Goal: Task Accomplishment & Management: Use online tool/utility

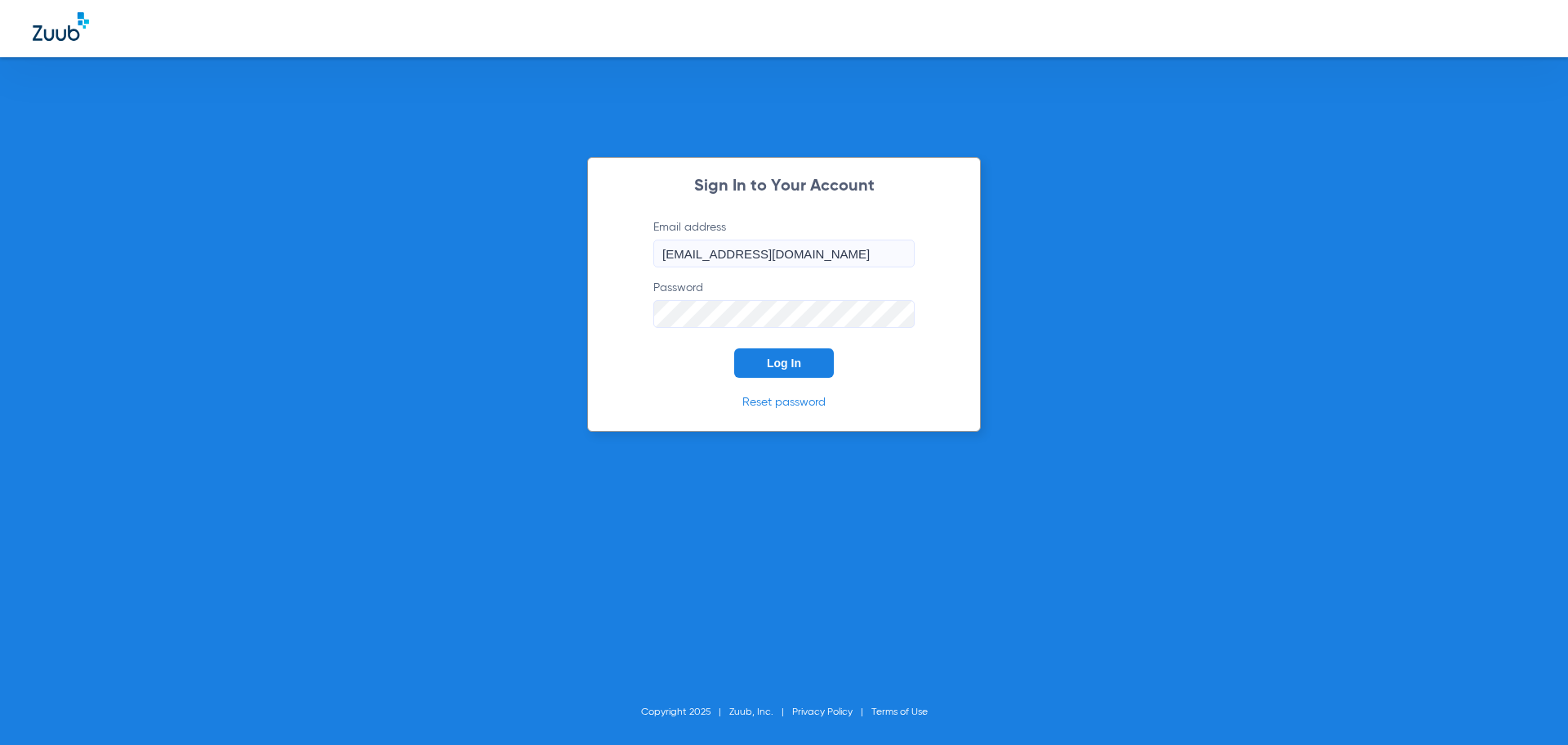
click at [813, 368] on button "Log In" at bounding box center [784, 363] width 99 height 29
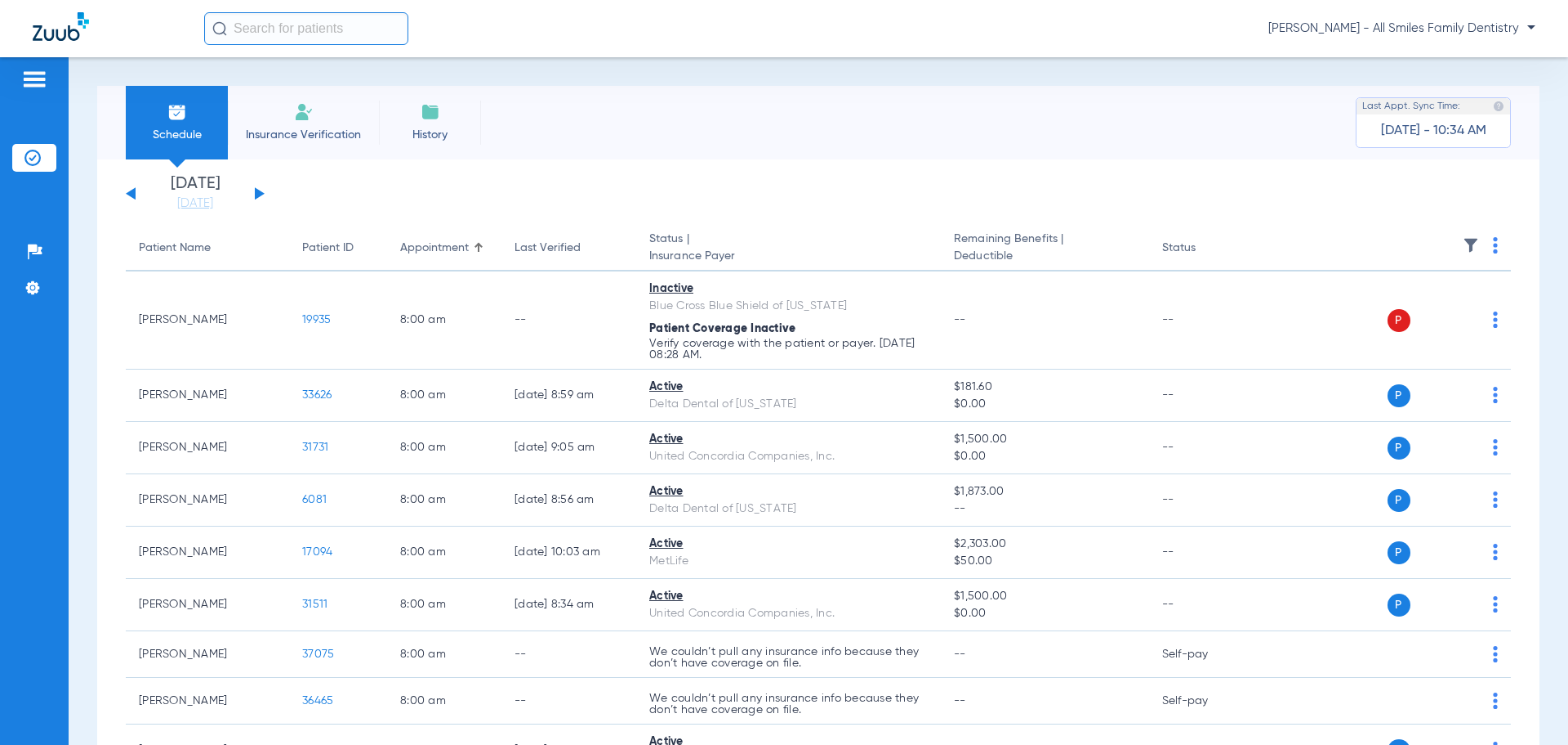
click at [265, 191] on app-single-date-navigator "[DATE] [DATE] [DATE] [DATE] [DATE] [DATE] [DATE] [DATE] [DATE] [DATE] [DATE] [D…" at bounding box center [818, 193] width 1385 height 36
click at [264, 191] on app-single-date-navigator "[DATE] [DATE] [DATE] [DATE] [DATE] [DATE] [DATE] [DATE] [DATE] [DATE] [DATE] [D…" at bounding box center [818, 193] width 1385 height 36
click at [261, 191] on div "[DATE] [DATE] [DATE] [DATE] [DATE] [DATE] [DATE] [DATE] [DATE] [DATE] [DATE] [D…" at bounding box center [195, 193] width 138 height 36
click at [254, 199] on button at bounding box center [259, 193] width 10 height 13
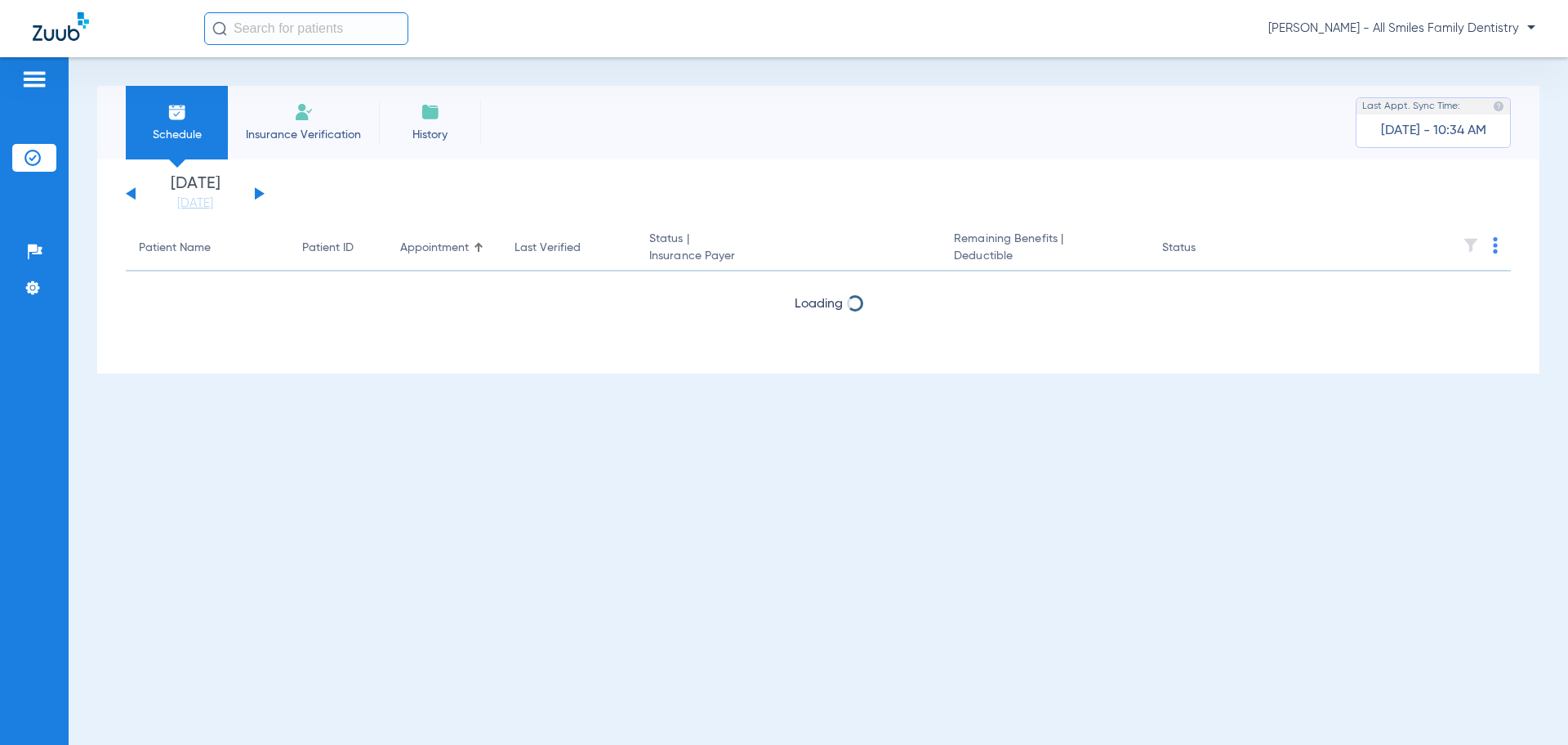
click at [254, 199] on button at bounding box center [259, 193] width 10 height 13
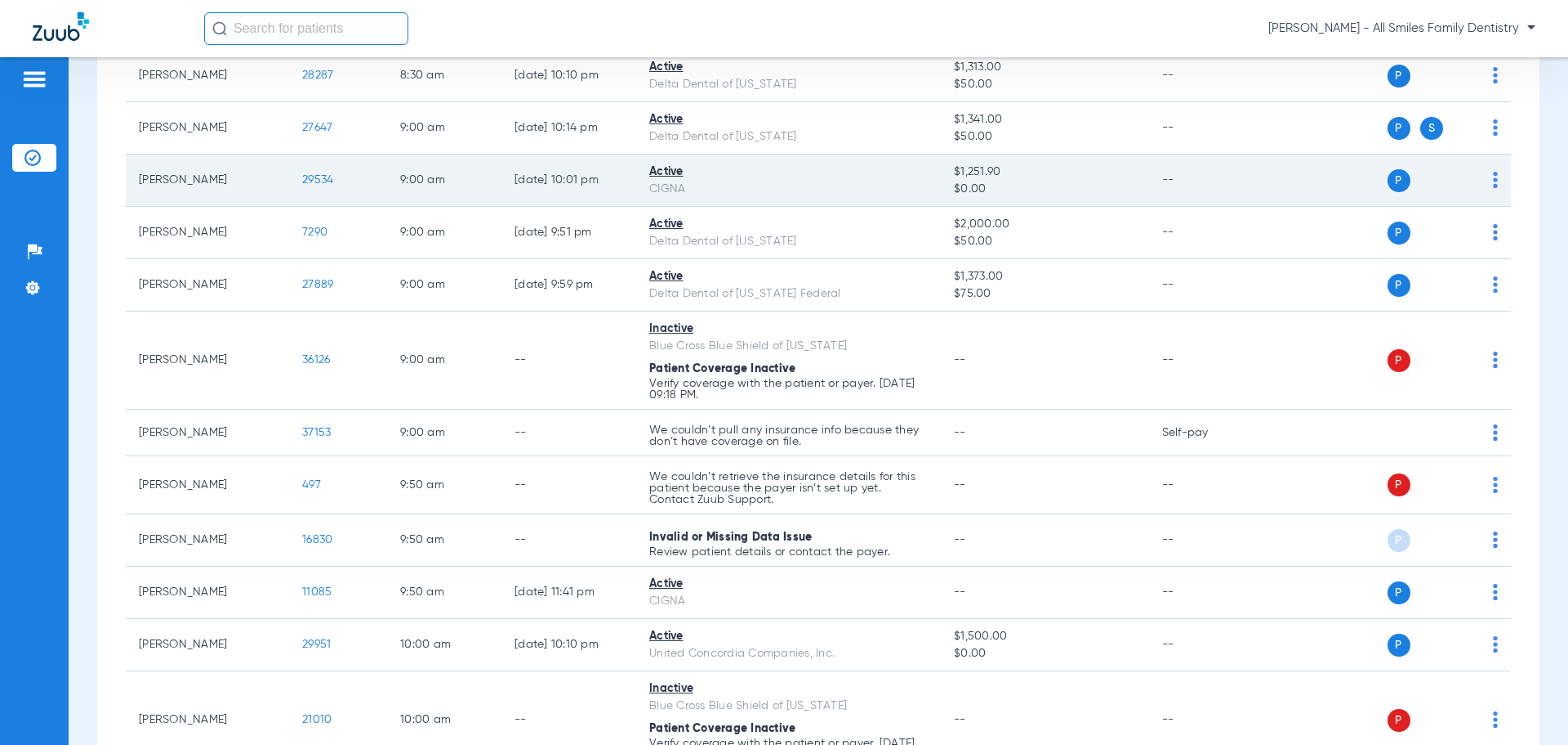
scroll to position [572, 0]
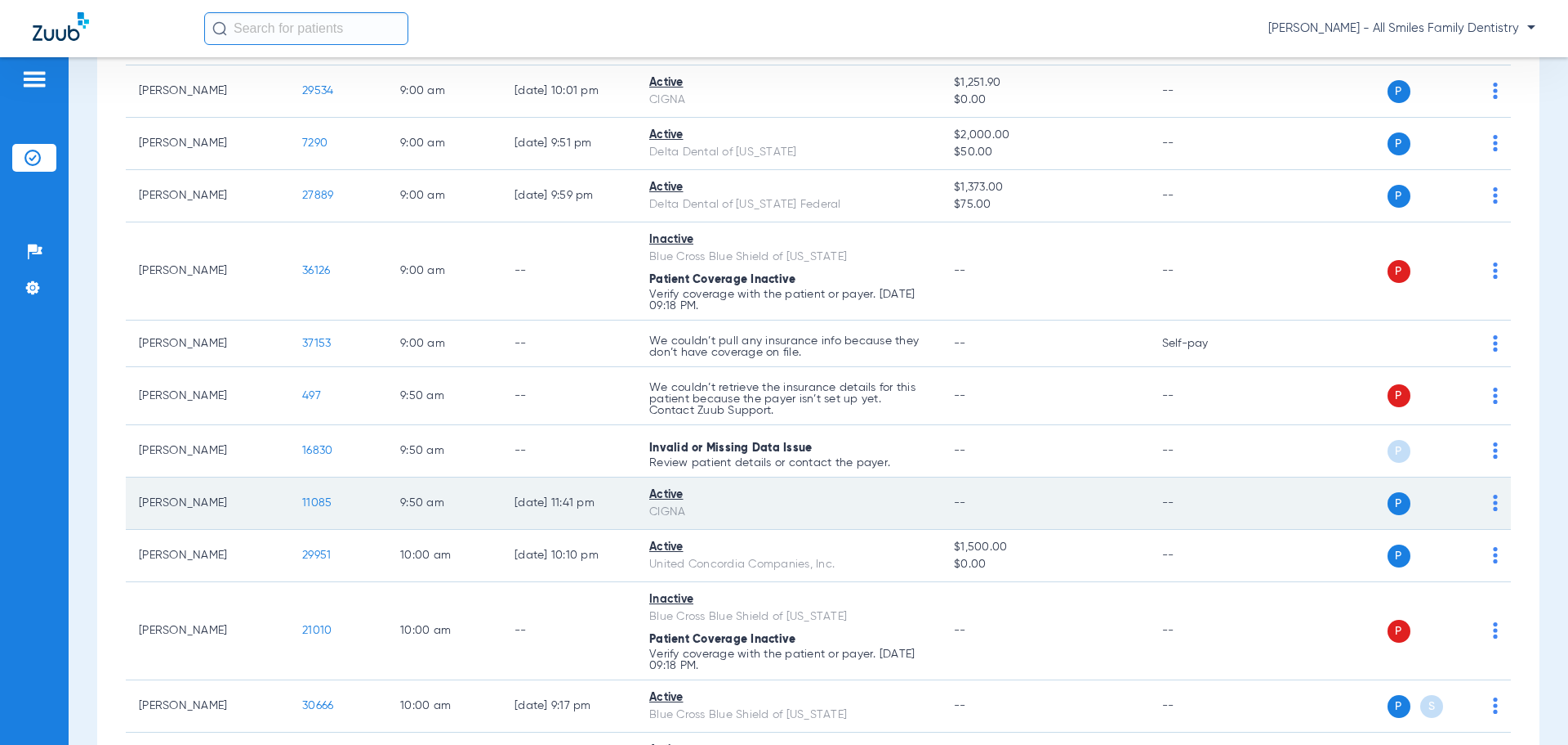
click at [313, 508] on span "11085" at bounding box center [317, 503] width 29 height 12
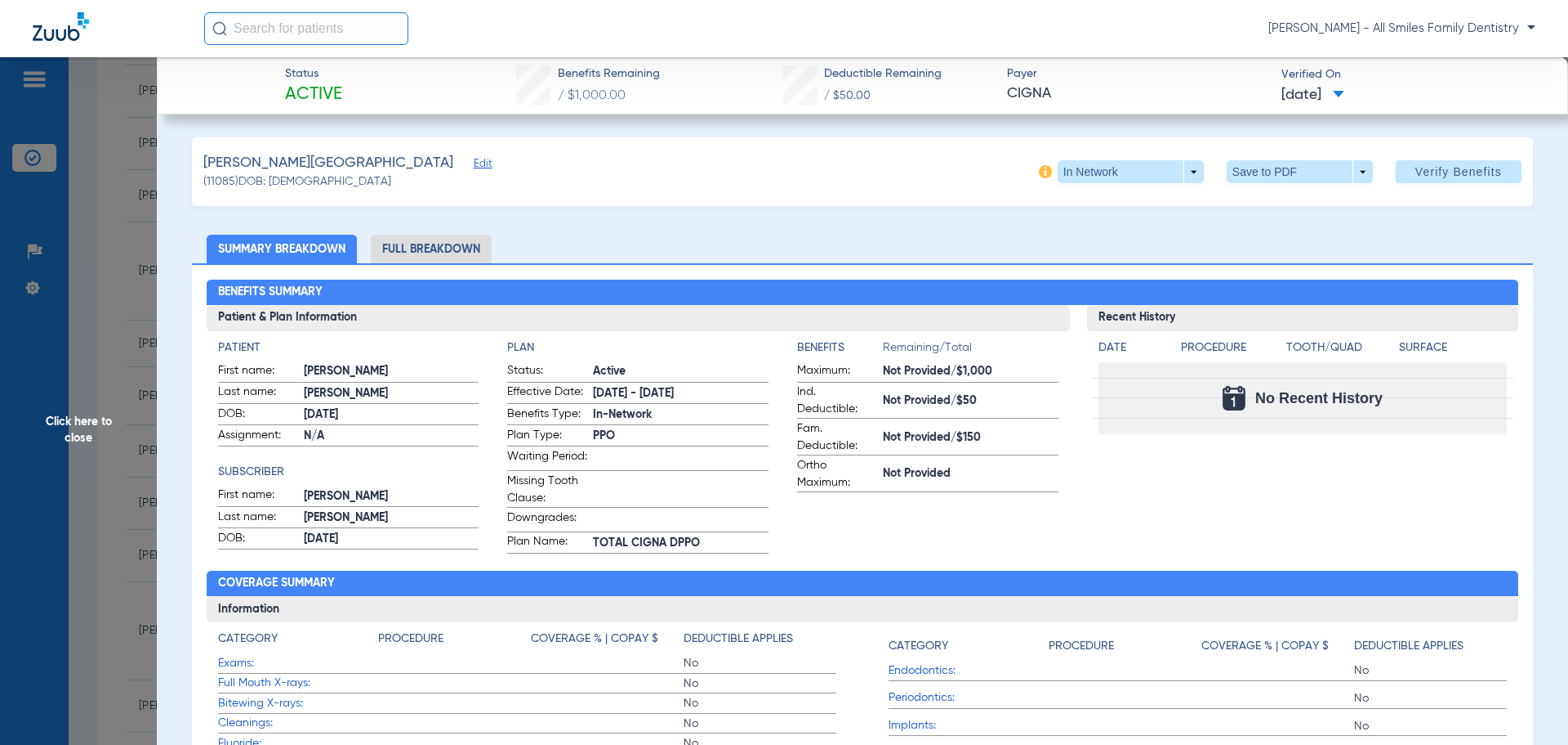
click at [83, 427] on span "Click here to close" at bounding box center [78, 430] width 157 height 745
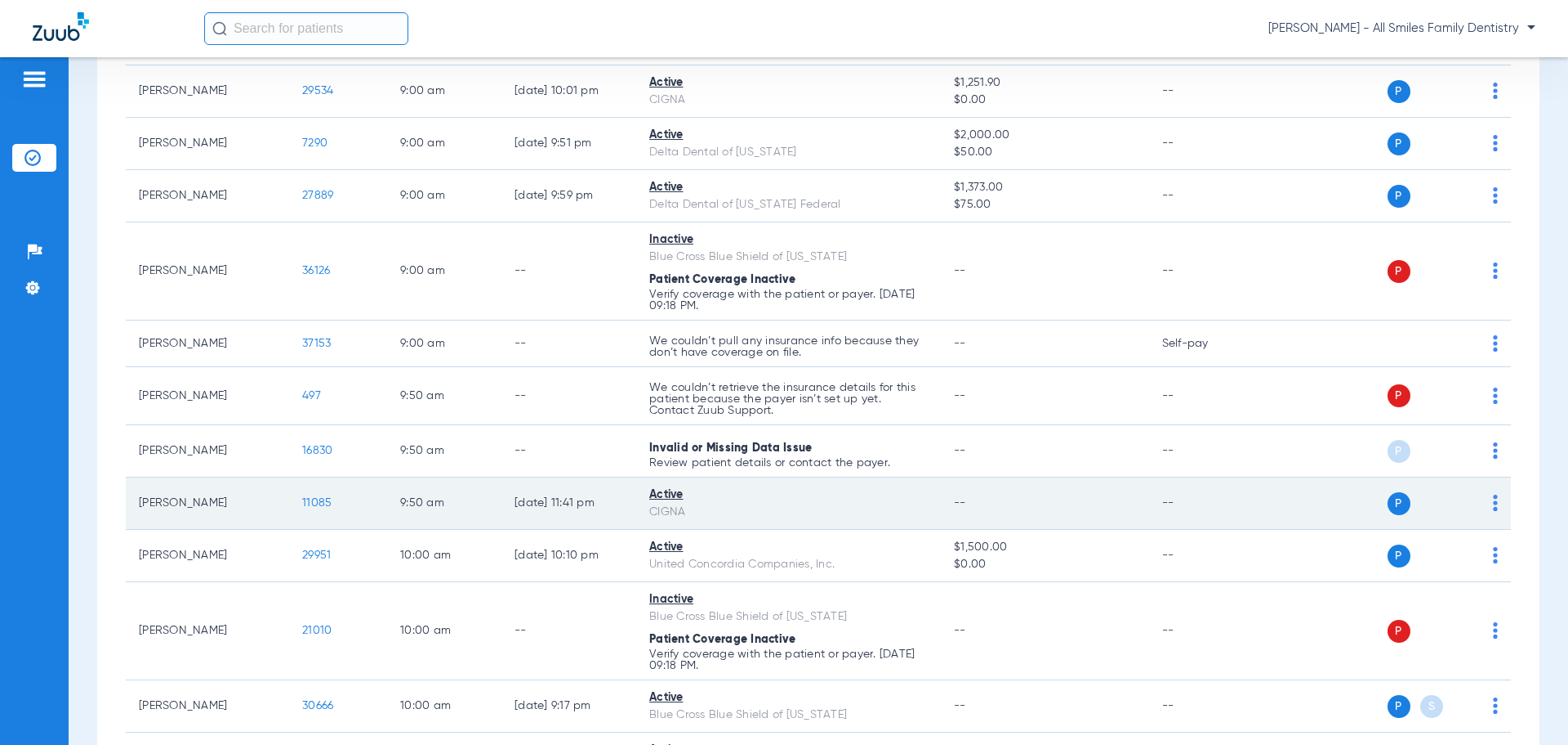
click at [1493, 509] on img at bounding box center [1495, 502] width 5 height 17
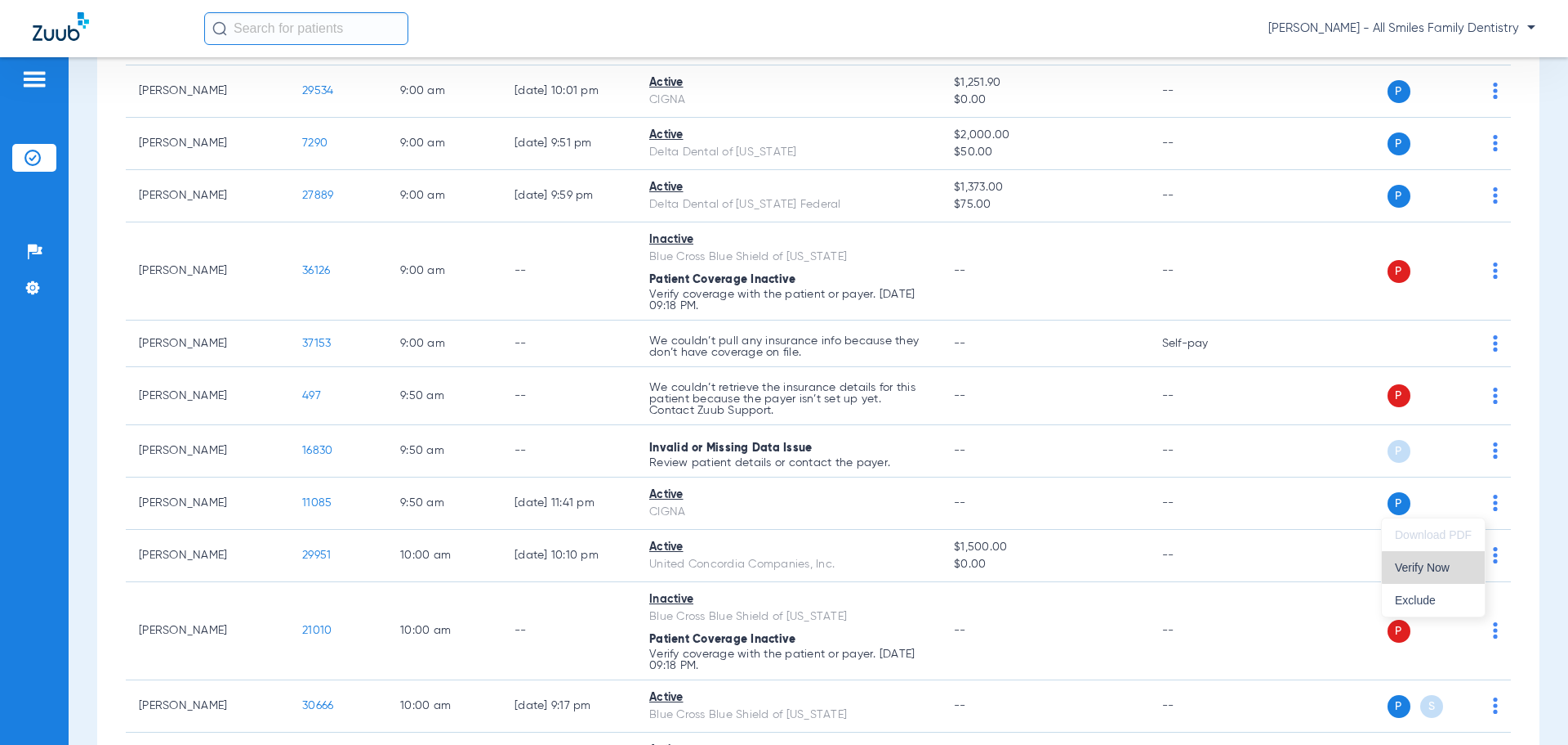
click at [1447, 568] on span "Verify Now" at bounding box center [1433, 568] width 77 height 12
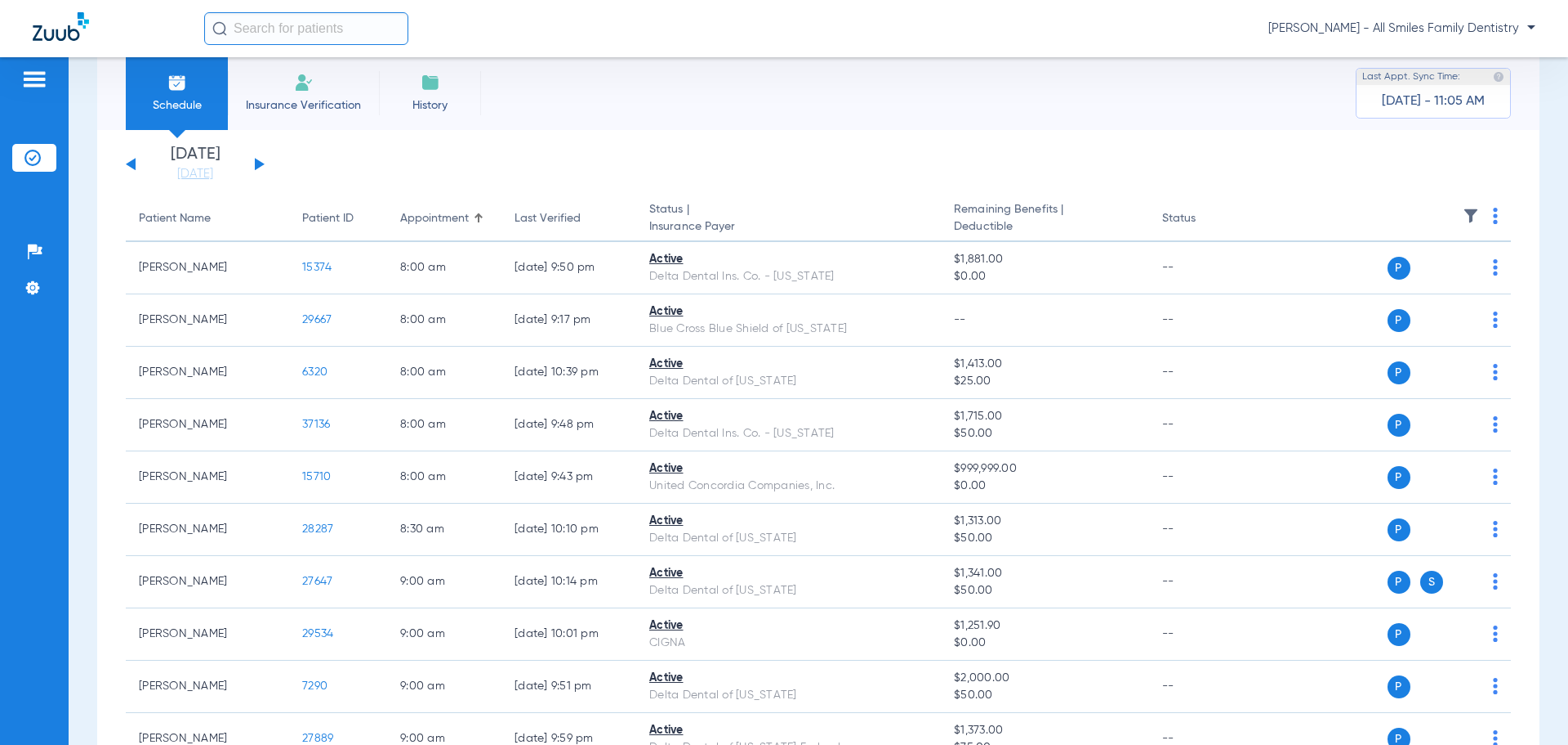
scroll to position [0, 0]
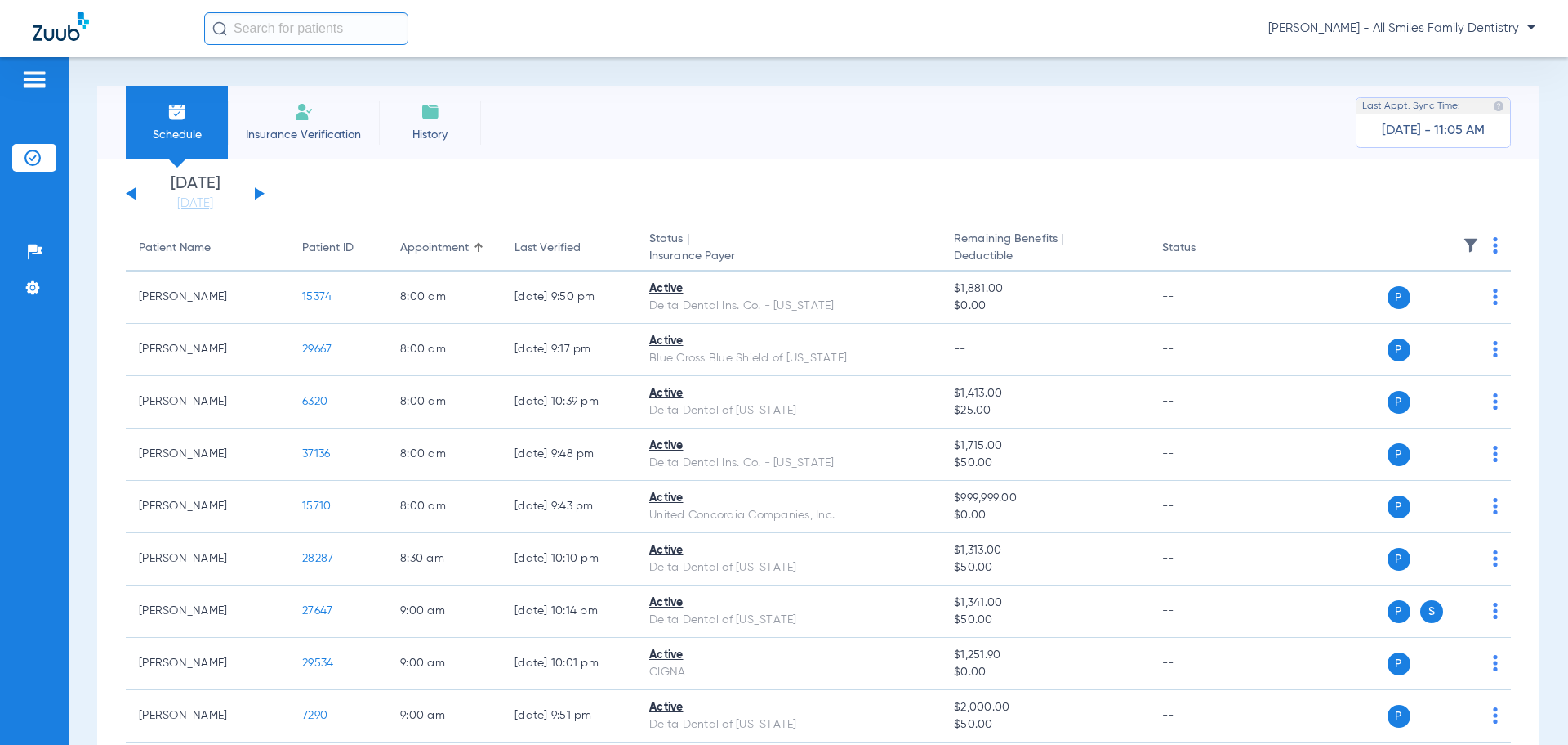
click at [251, 194] on div "[DATE] [DATE] [DATE] [DATE] [DATE] [DATE] [DATE] [DATE] [DATE] [DATE] [DATE] [D…" at bounding box center [195, 193] width 138 height 36
click at [254, 194] on button at bounding box center [259, 193] width 10 height 13
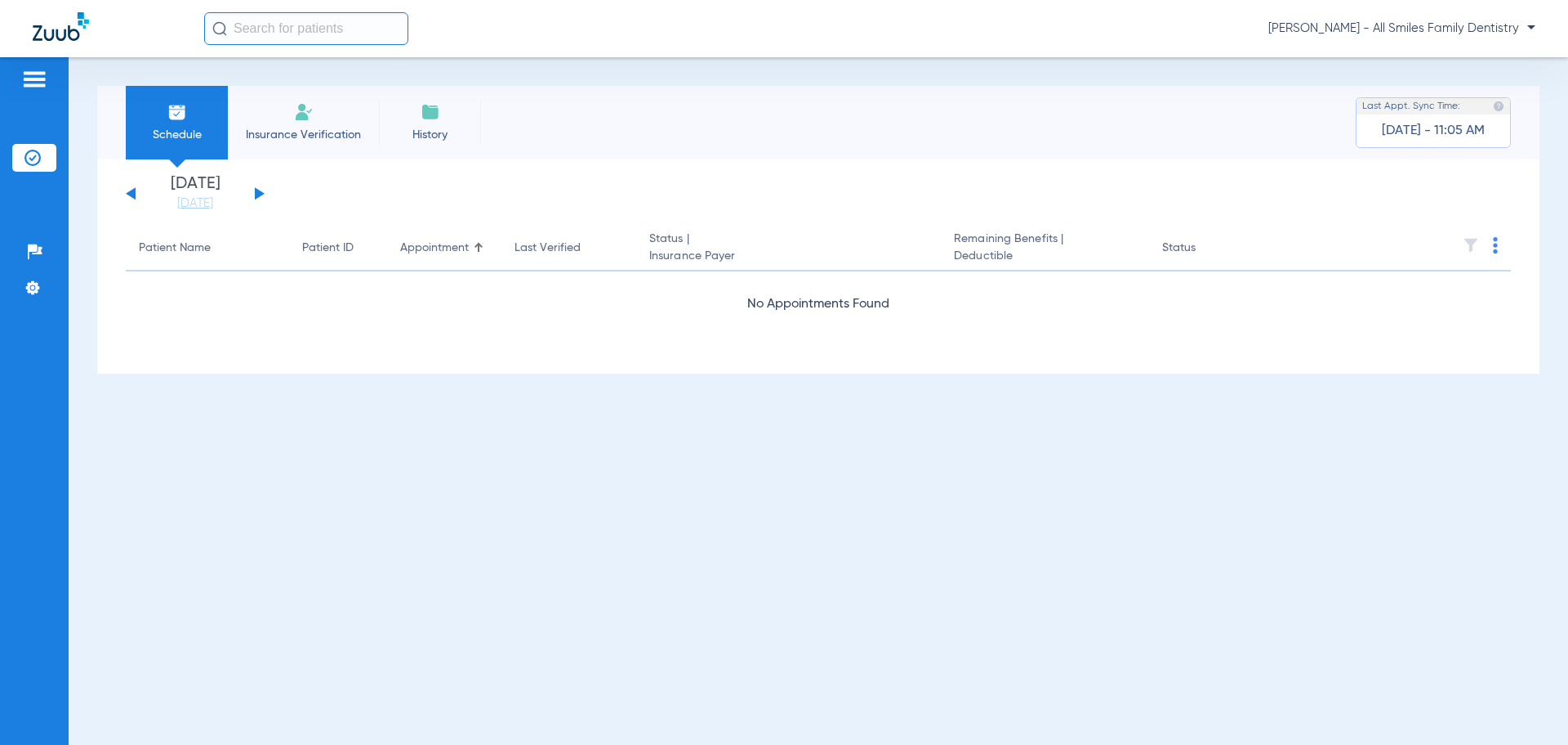
click at [257, 194] on button at bounding box center [259, 193] width 10 height 13
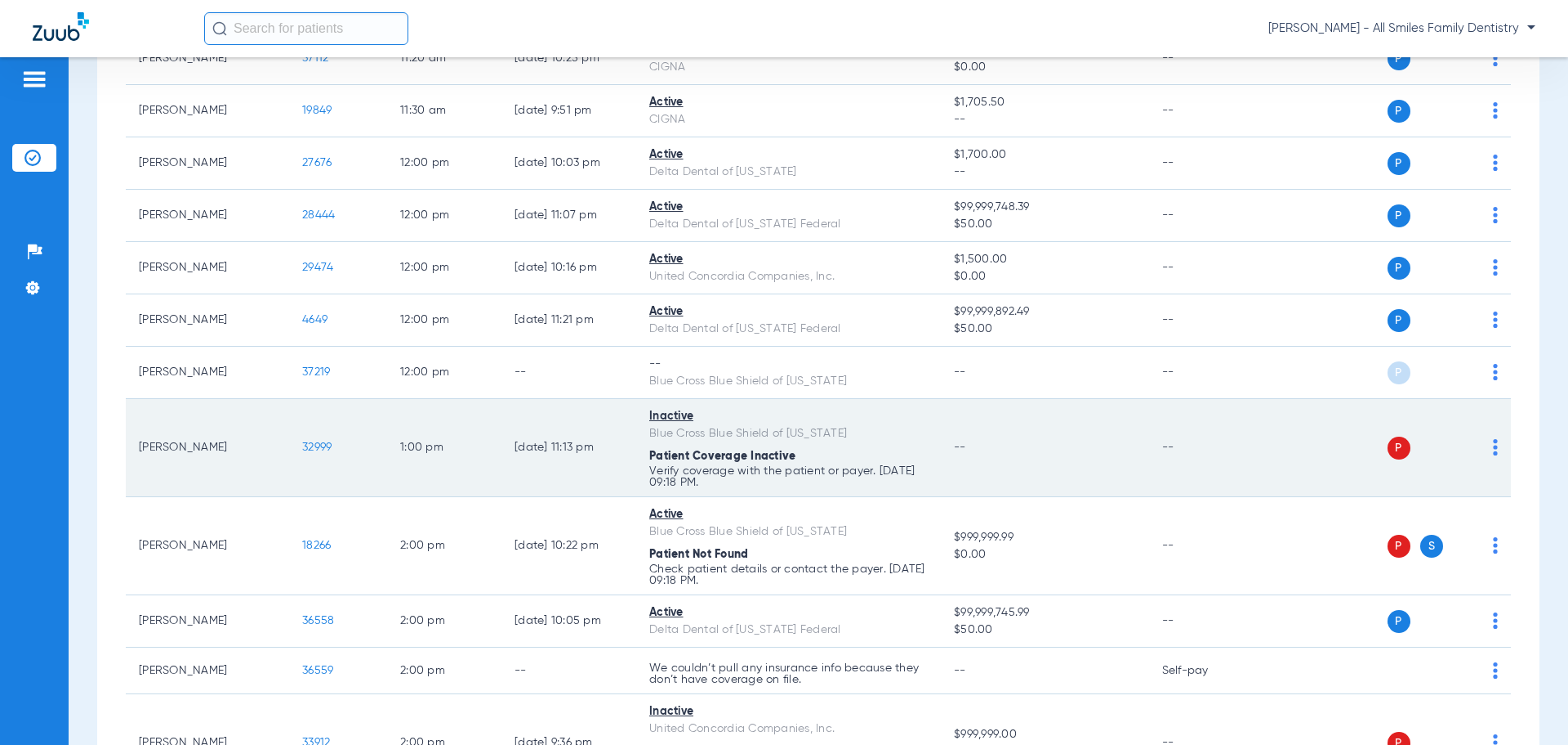
scroll to position [1880, 0]
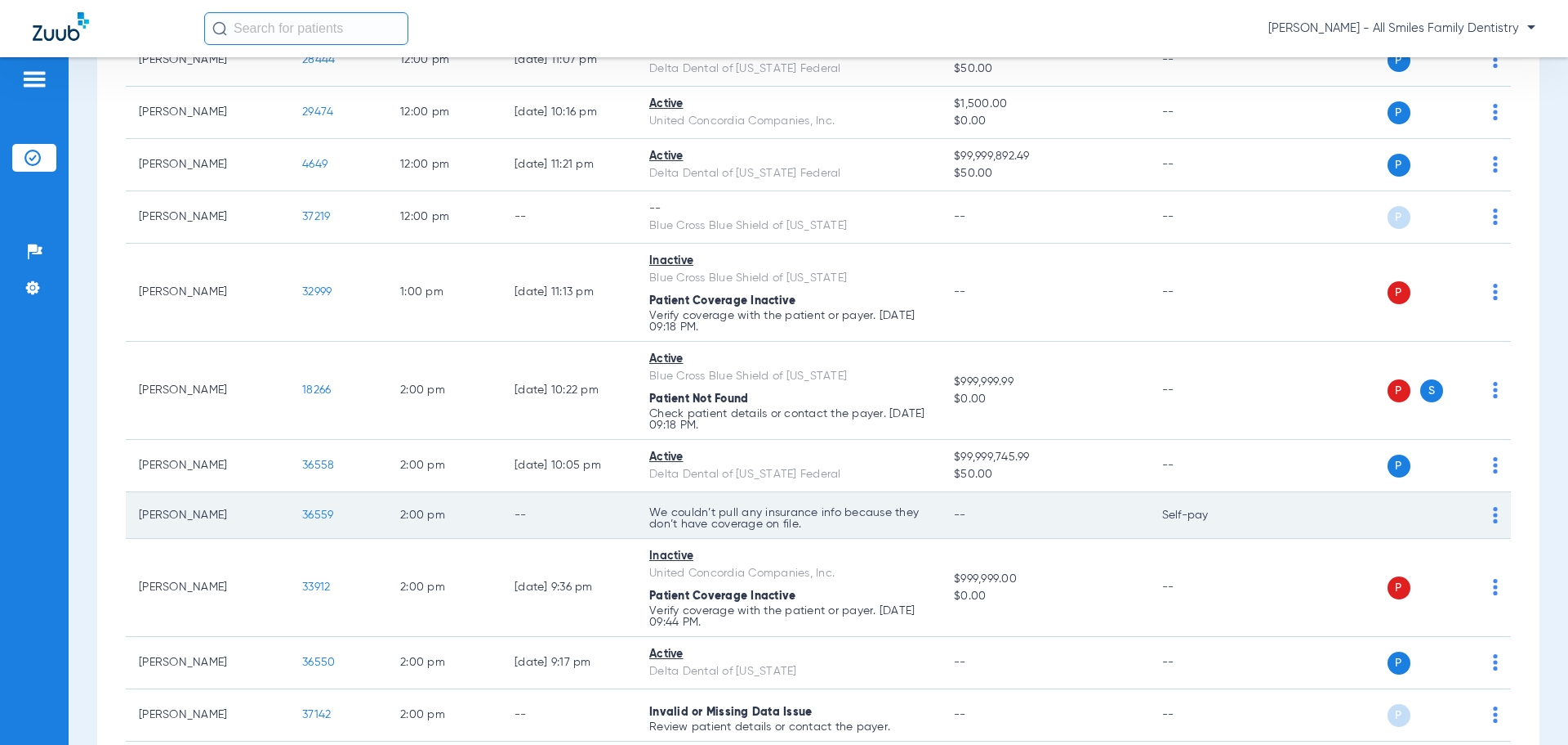
click at [309, 517] on span "36559" at bounding box center [318, 515] width 31 height 12
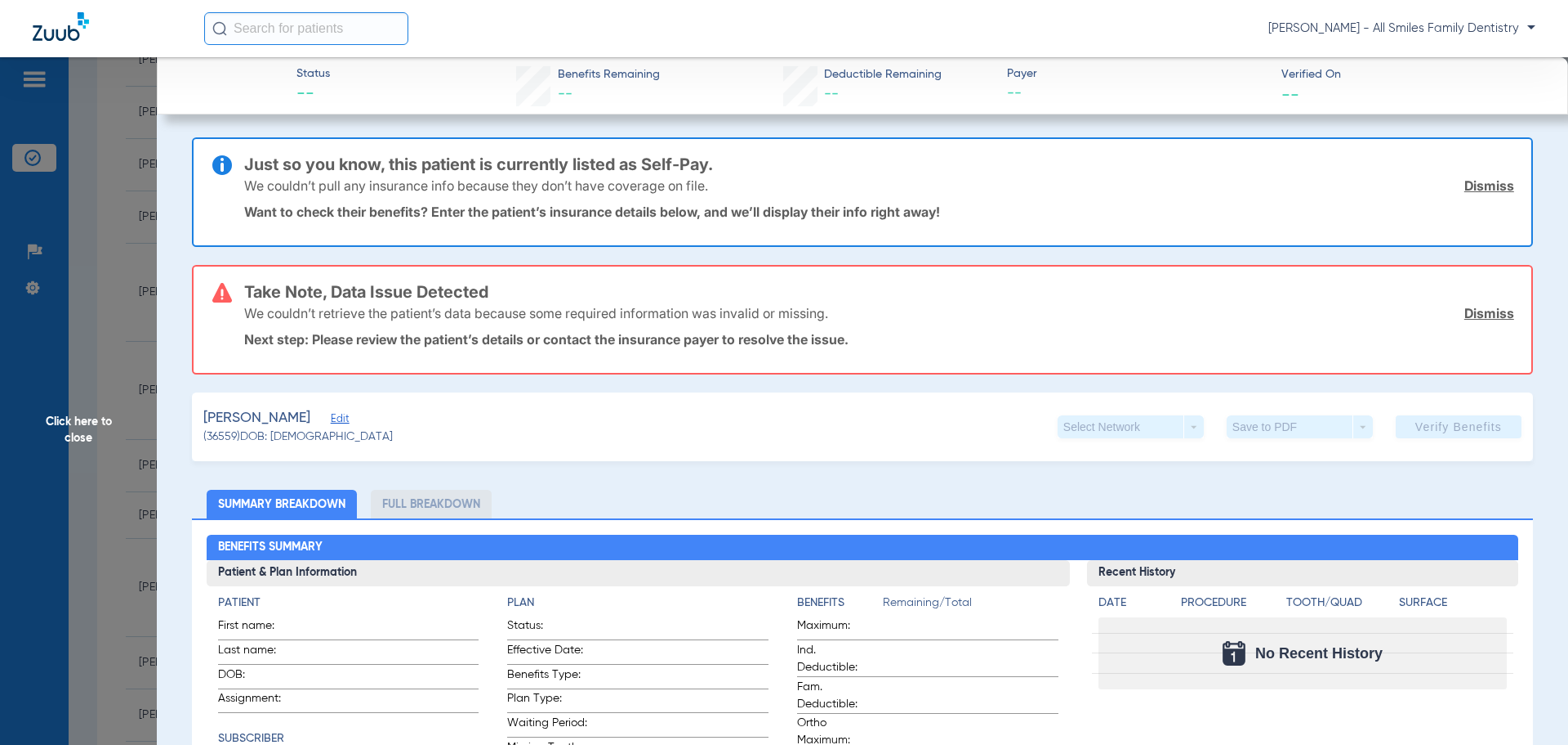
click at [330, 423] on span "Edit" at bounding box center [337, 420] width 15 height 16
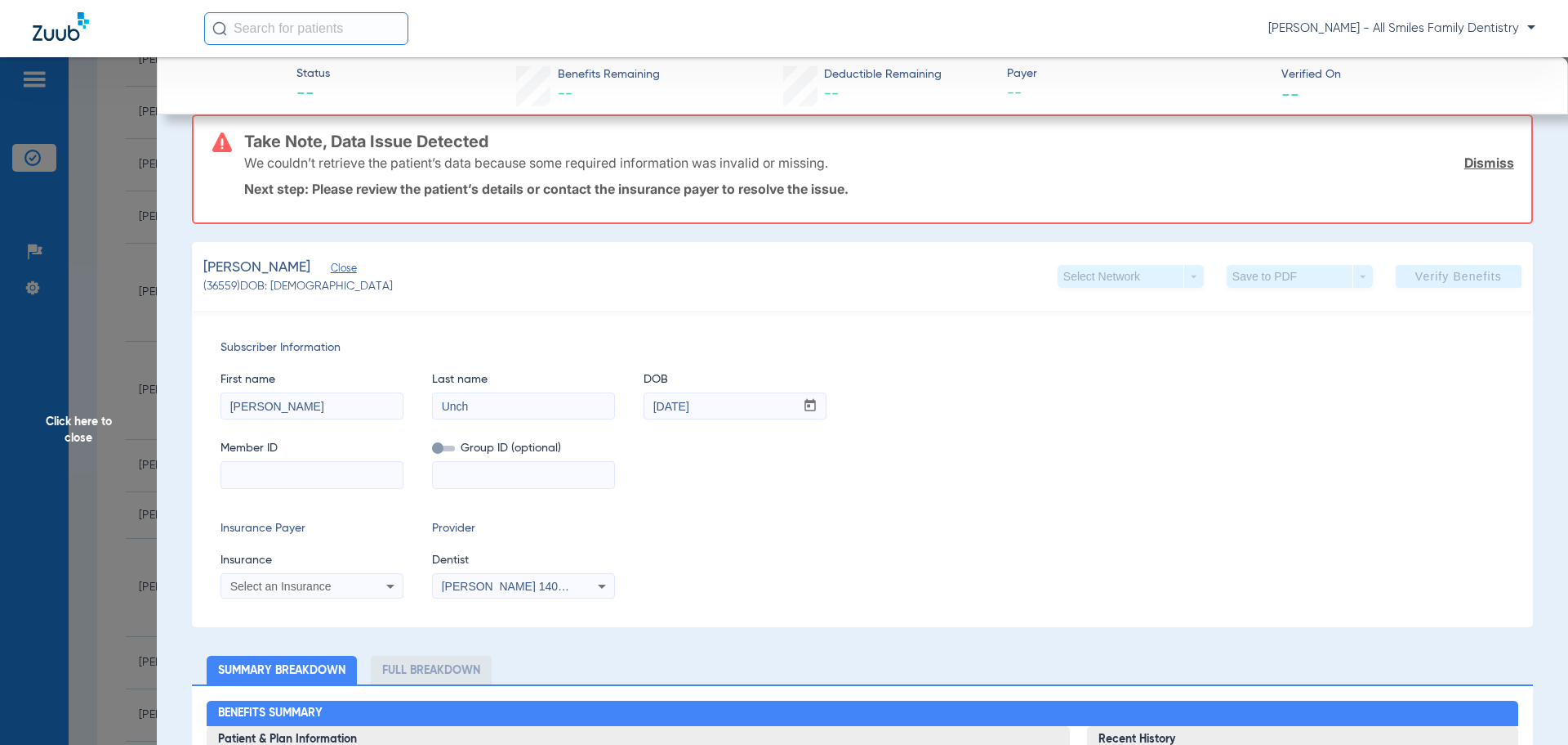
scroll to position [164, 0]
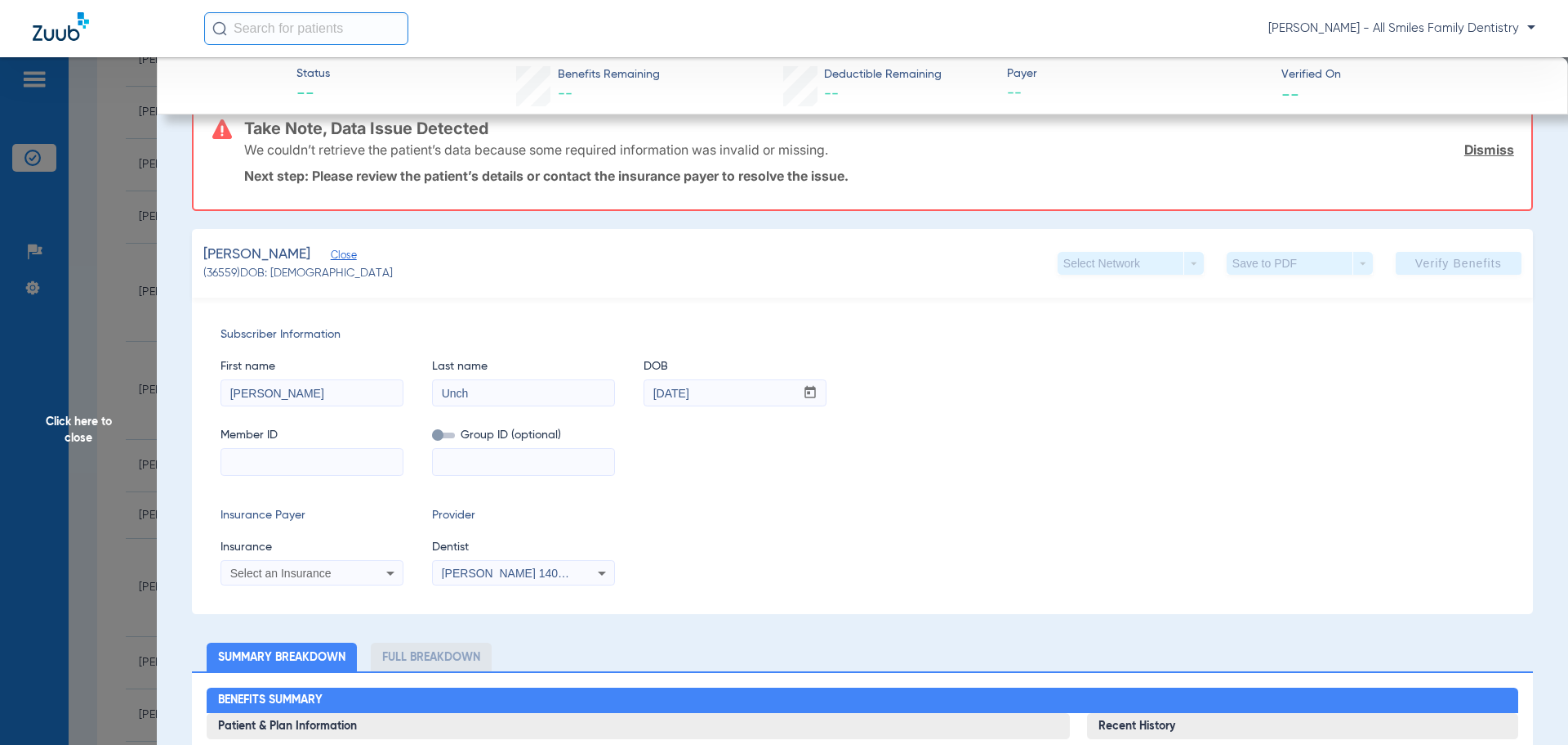
click at [250, 465] on input at bounding box center [312, 461] width 181 height 26
paste input "902028245"
type input "902028245"
drag, startPoint x: 278, startPoint y: 396, endPoint x: 98, endPoint y: 391, distance: 180.1
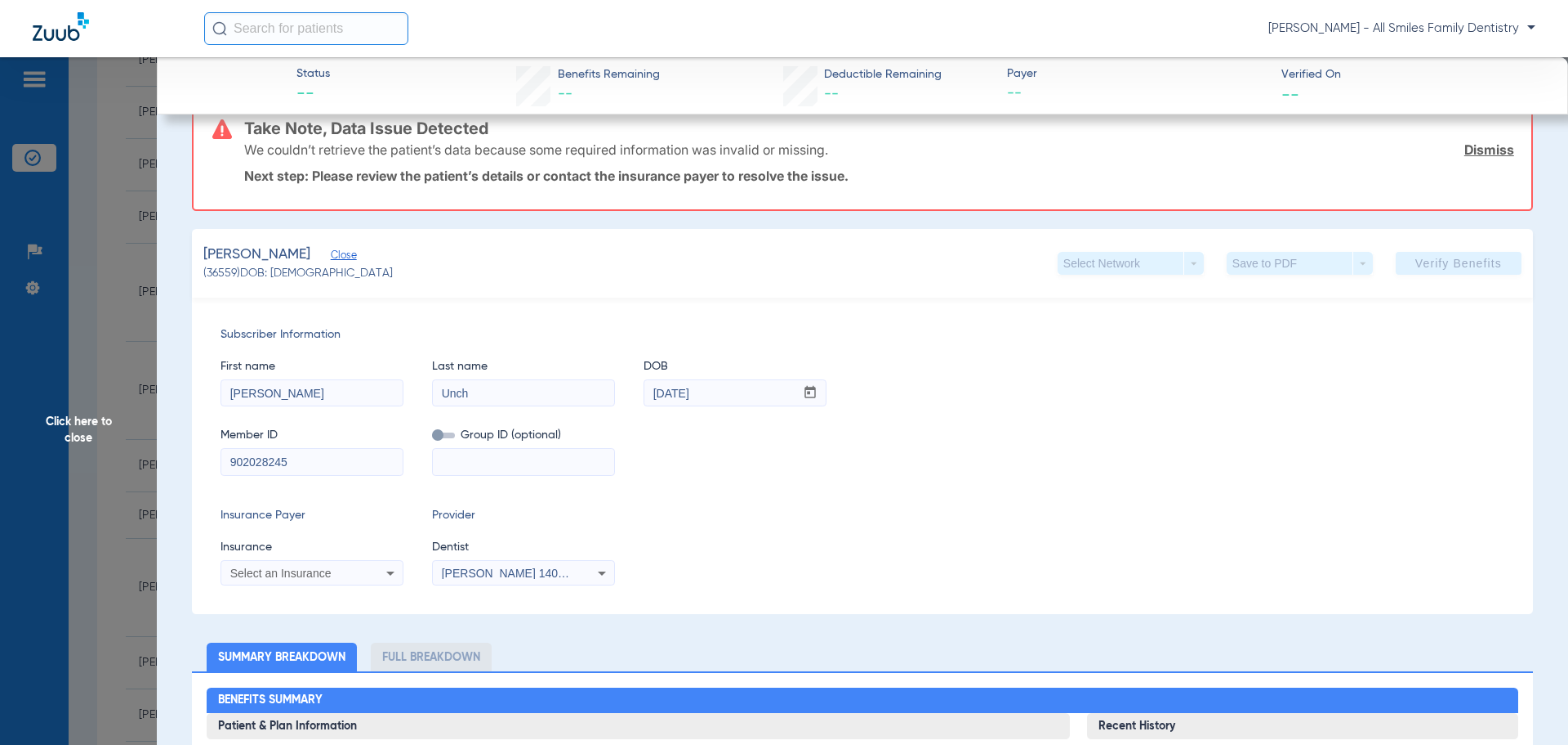
type input "[PERSON_NAME]"
type input "UNCH"
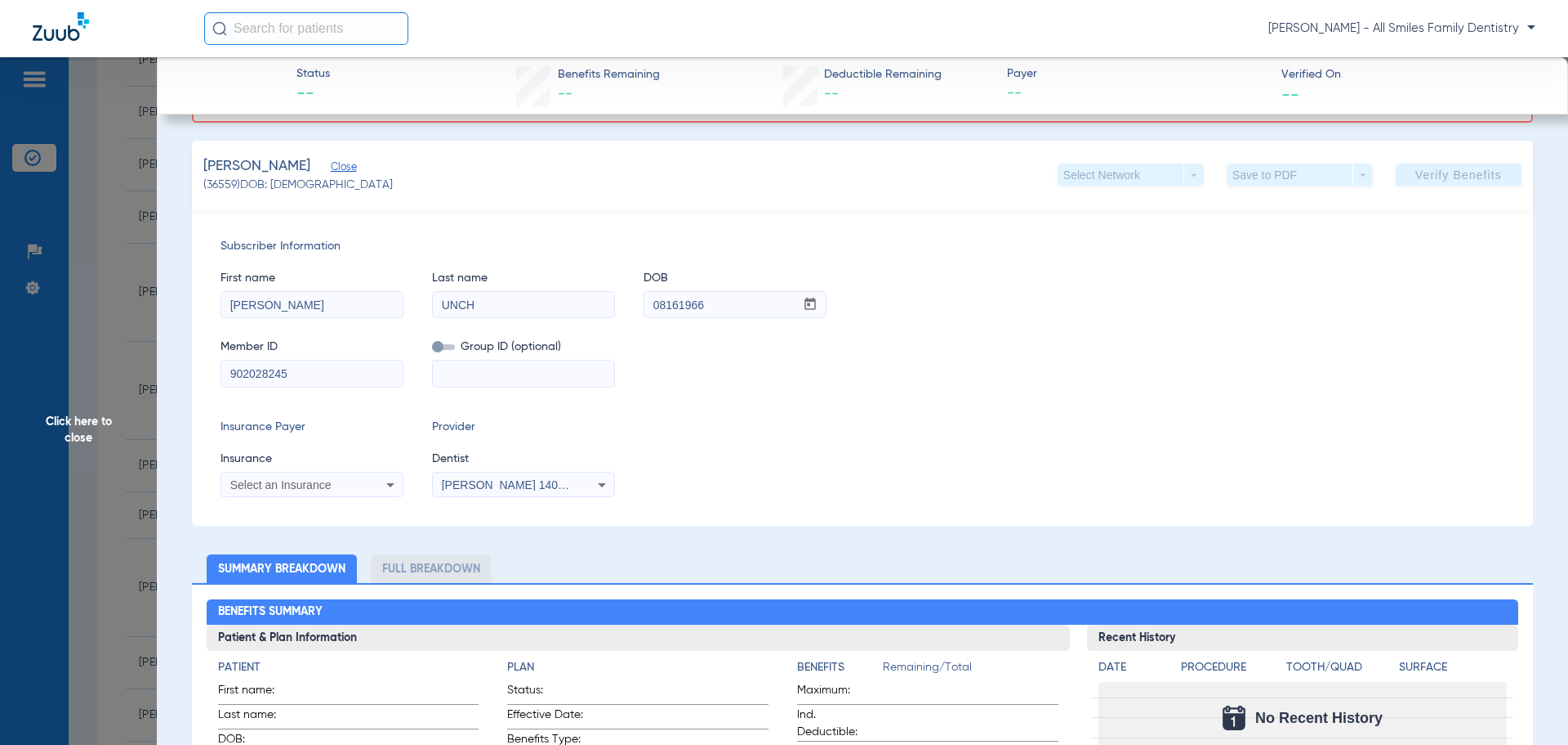
scroll to position [327, 0]
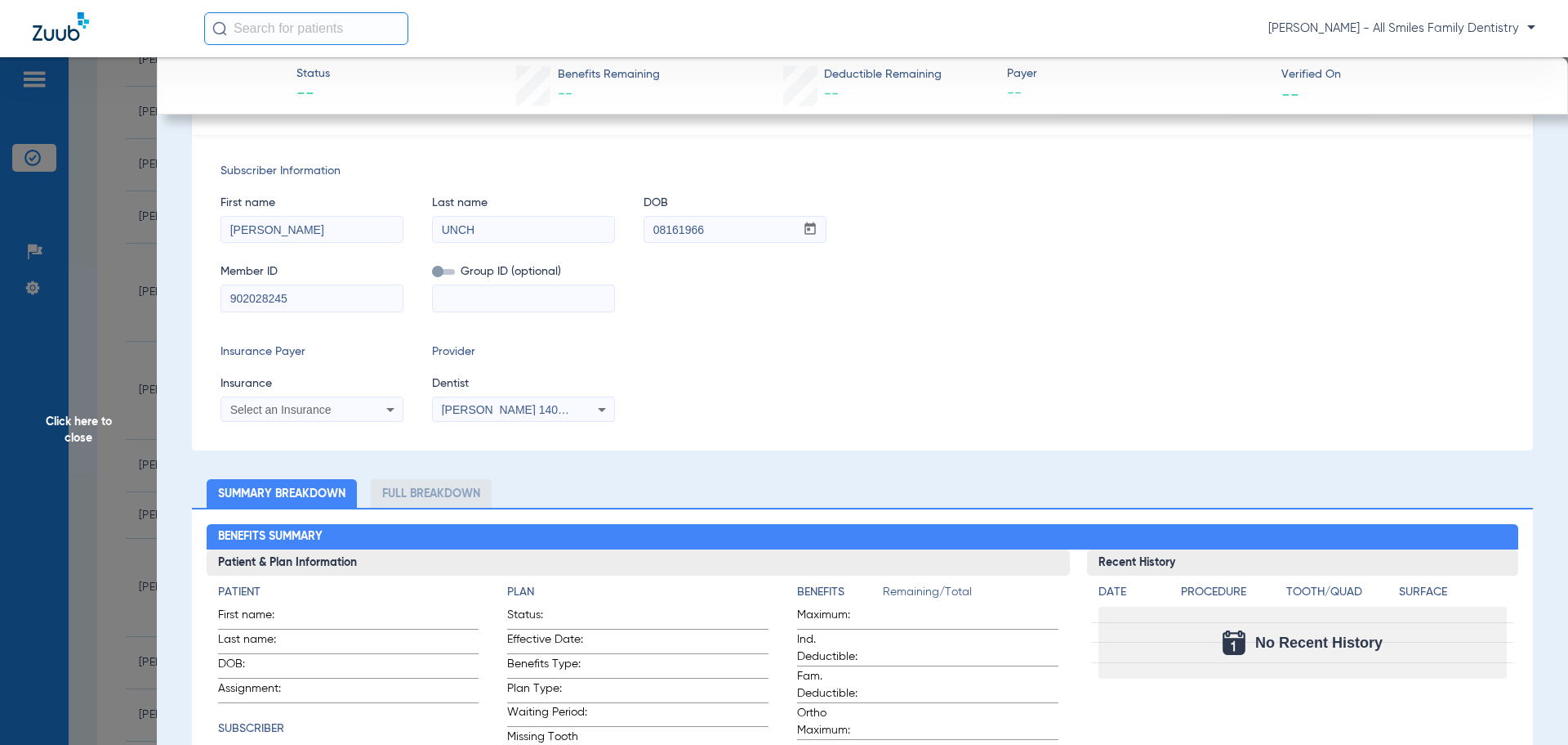
type input "[DATE]"
click at [302, 404] on span "Select an Insurance" at bounding box center [281, 409] width 101 height 13
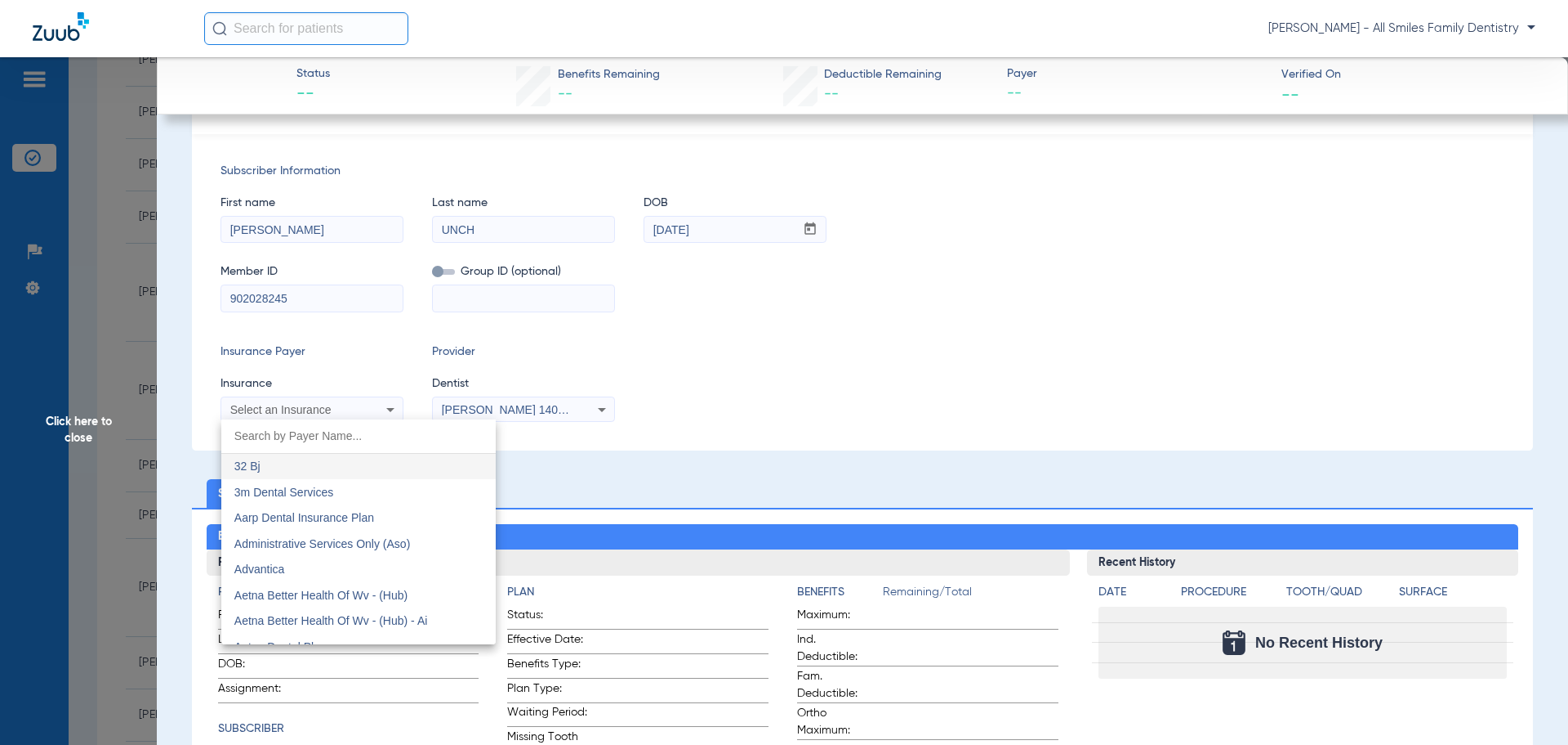
click at [277, 434] on input "dropdown search" at bounding box center [359, 436] width 275 height 33
type input "DELTA"
click at [339, 514] on span "Delta Dental - Tricare Retiree" at bounding box center [309, 517] width 148 height 13
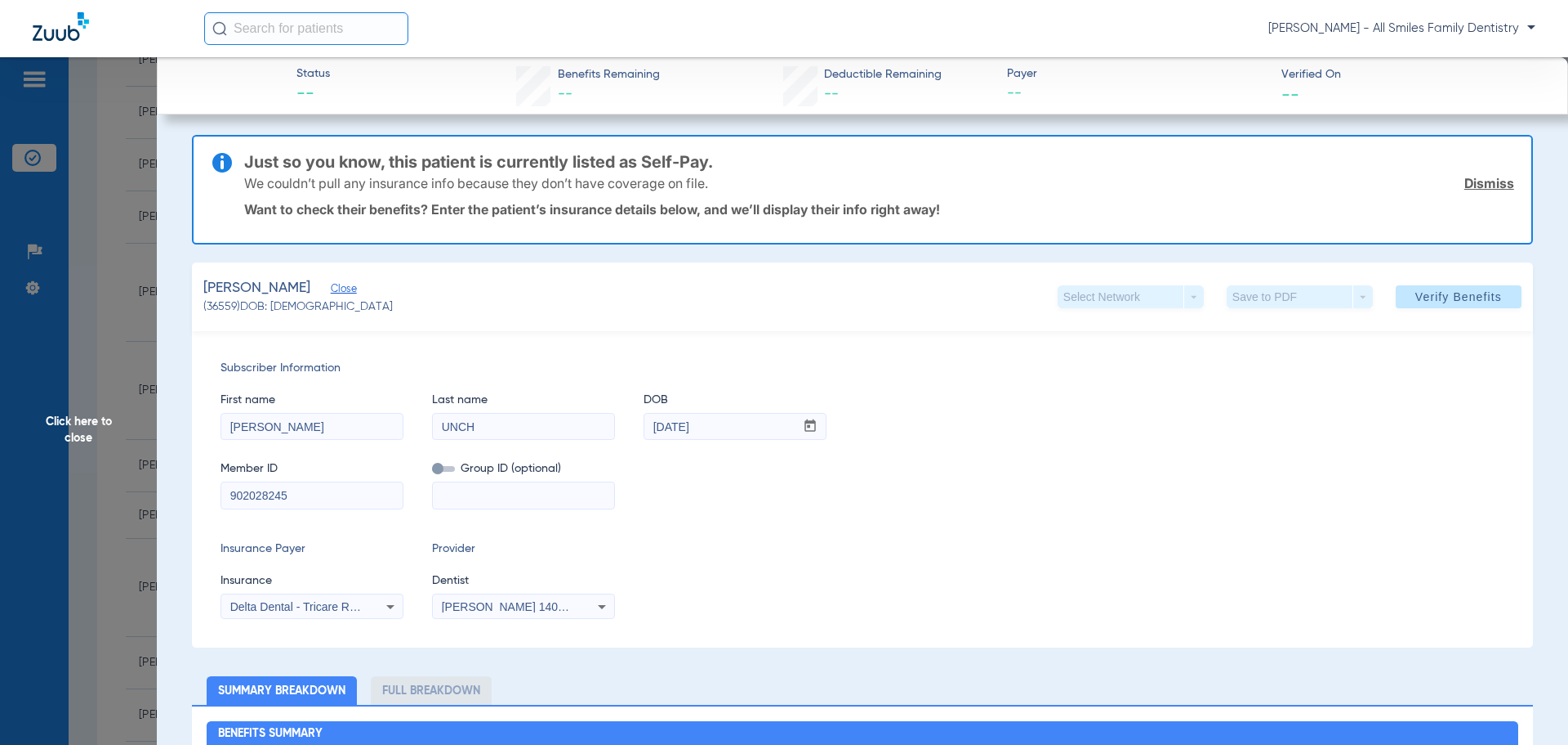
scroll to position [0, 0]
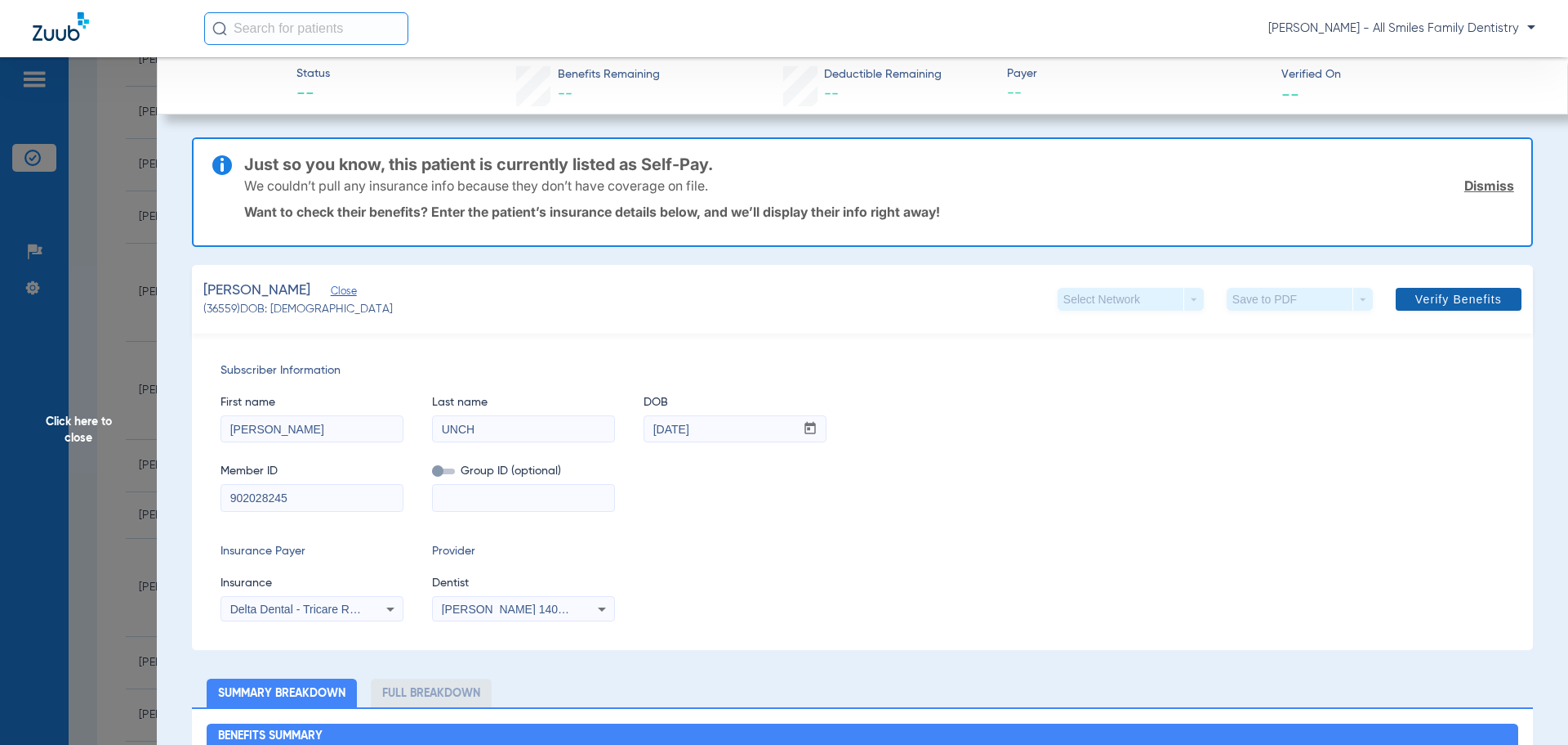
click at [1417, 293] on span "Verify Benefits" at bounding box center [1458, 298] width 87 height 13
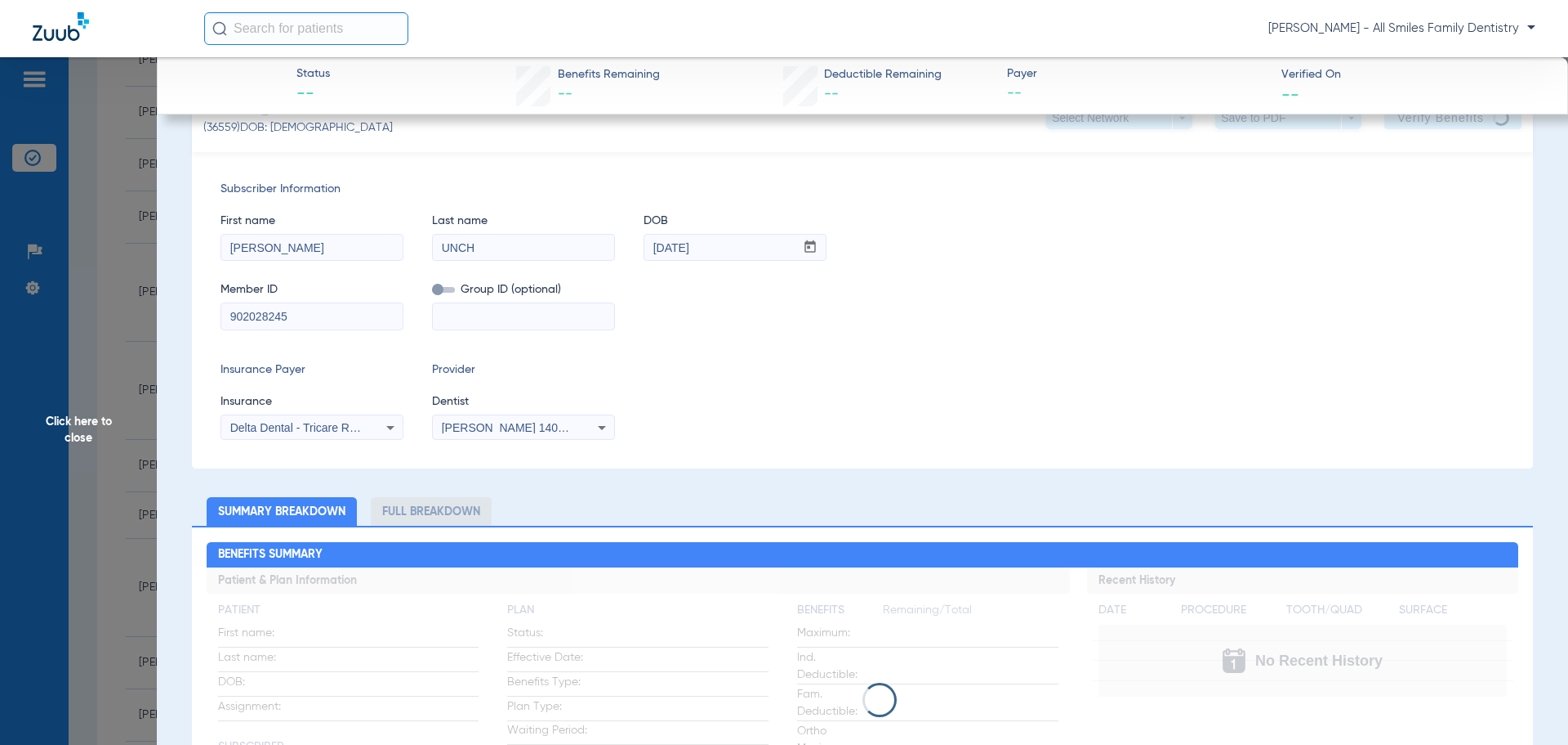
scroll to position [82, 0]
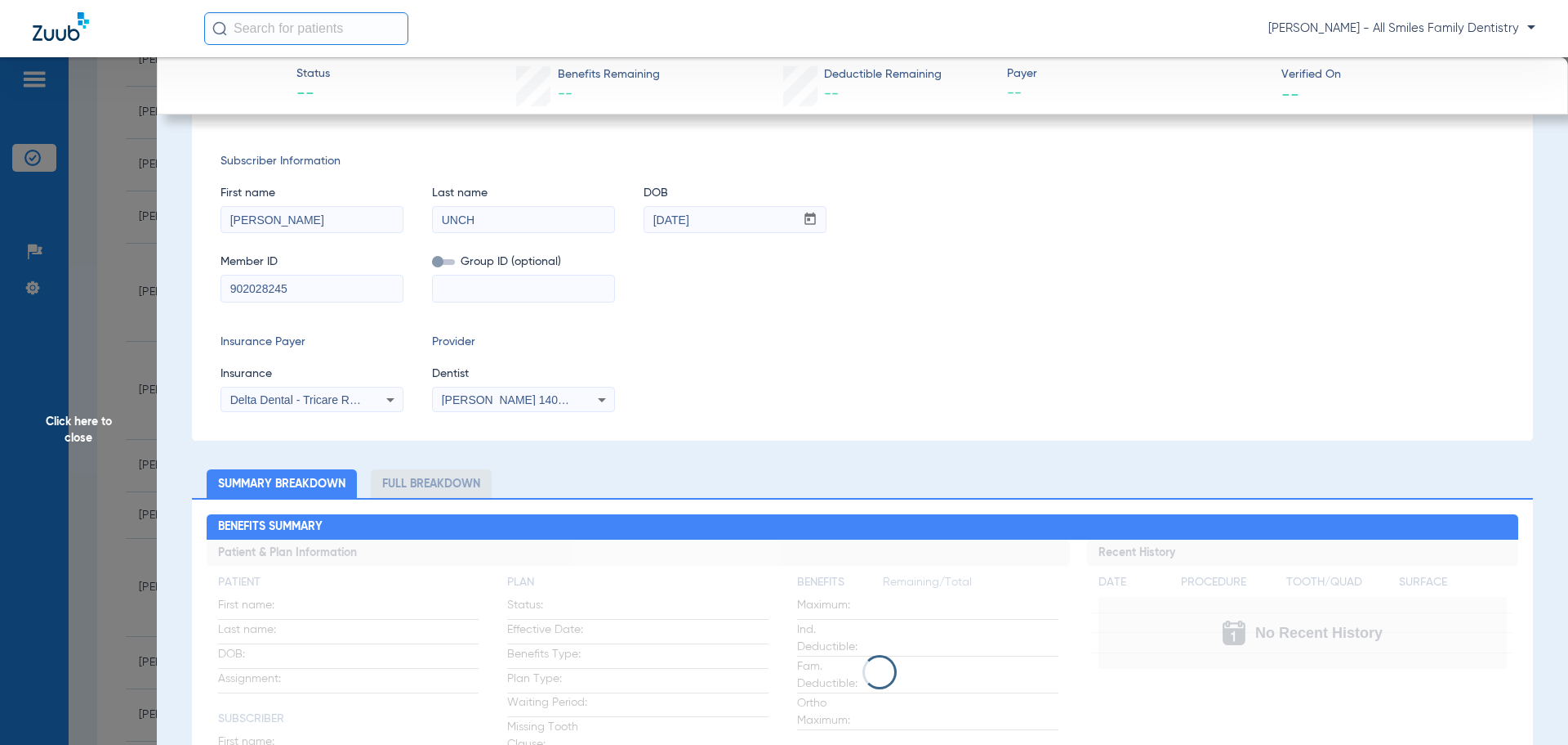
click at [73, 431] on span "Click here to close" at bounding box center [78, 430] width 157 height 745
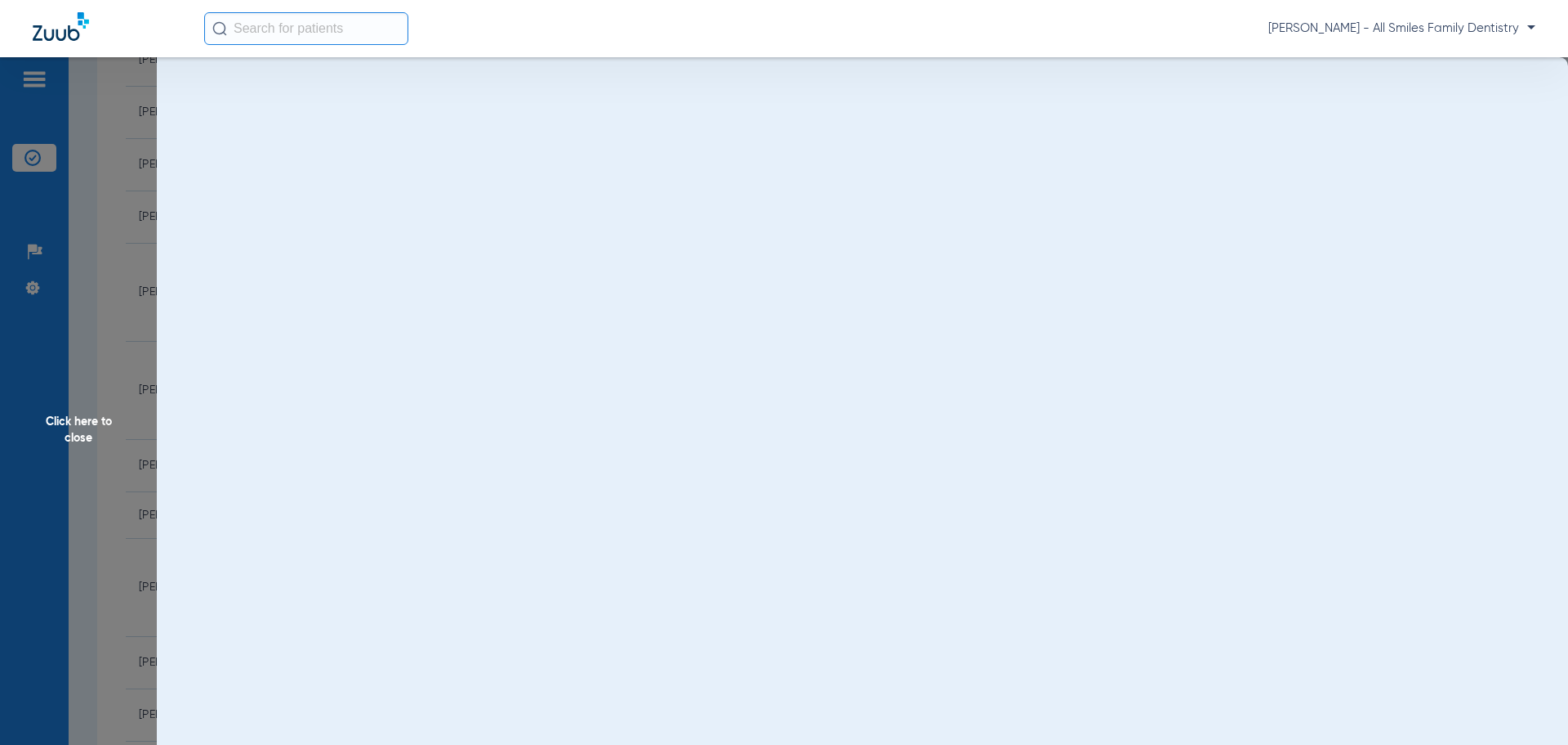
scroll to position [0, 0]
